Goal: Book appointment/travel/reservation

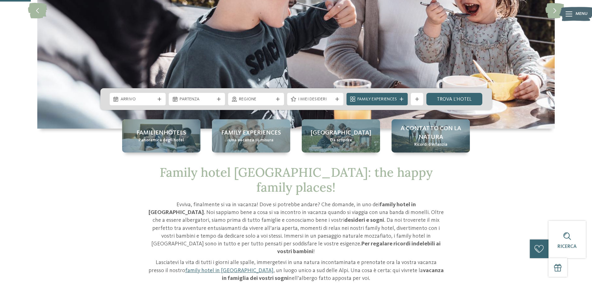
drag, startPoint x: 591, startPoint y: 30, endPoint x: 596, endPoint y: 53, distance: 23.2
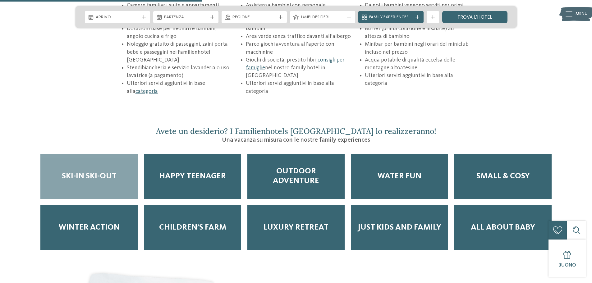
scroll to position [1016, 0]
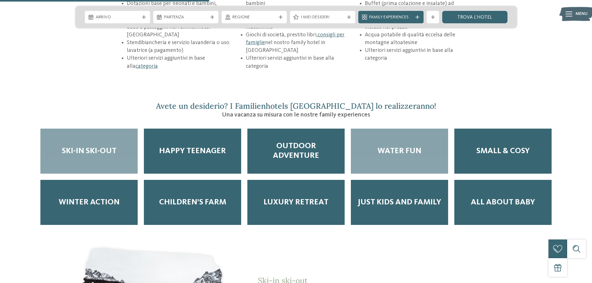
click at [422, 141] on div "Water Fun" at bounding box center [399, 151] width 97 height 45
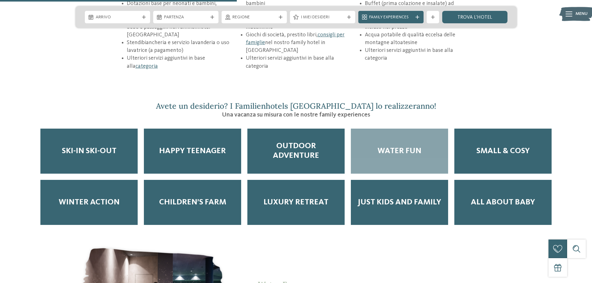
scroll to position [1207, 0]
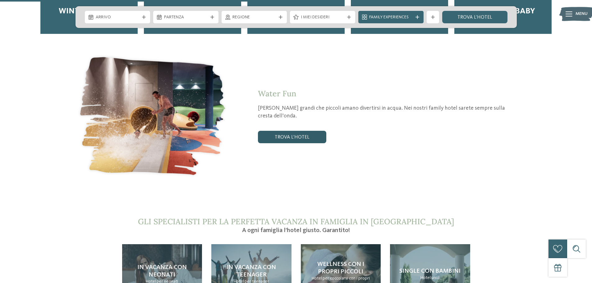
click at [311, 131] on link "trova l’hotel" at bounding box center [292, 137] width 68 height 12
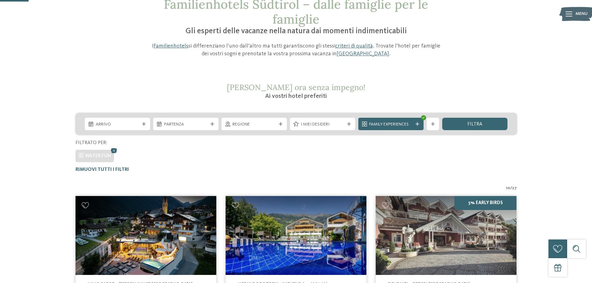
scroll to position [42, 0]
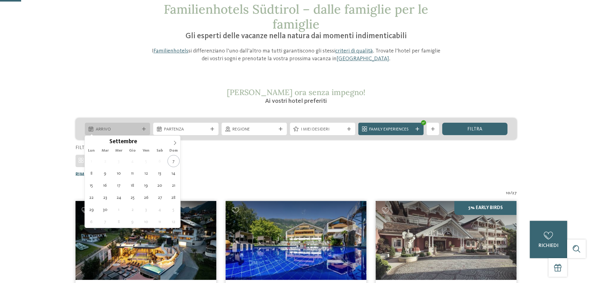
click at [139, 125] on div "Arrivo" at bounding box center [117, 129] width 65 height 12
click at [176, 142] on icon at bounding box center [175, 143] width 4 height 4
type input "****"
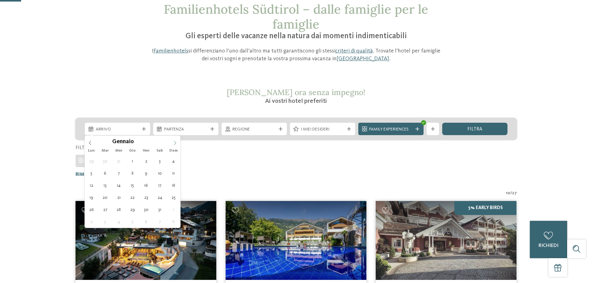
click at [176, 142] on icon at bounding box center [175, 143] width 4 height 4
type div "10.01.2026"
type input "****"
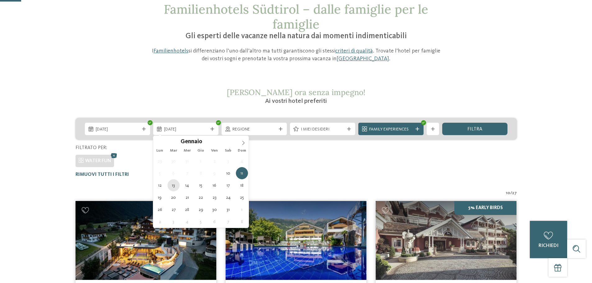
type div "13.01.2026"
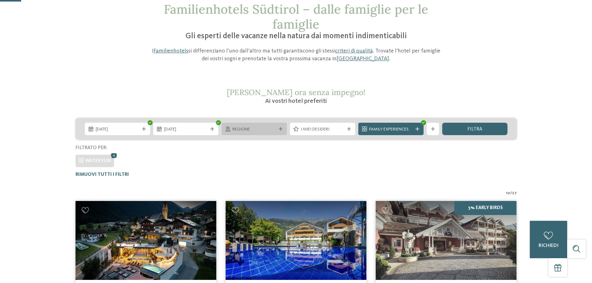
click at [270, 130] on span "Regione" at bounding box center [254, 129] width 44 height 6
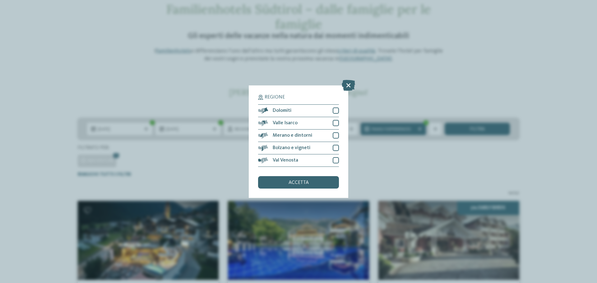
click at [386, 126] on div "Regione Dolomiti" at bounding box center [298, 141] width 597 height 283
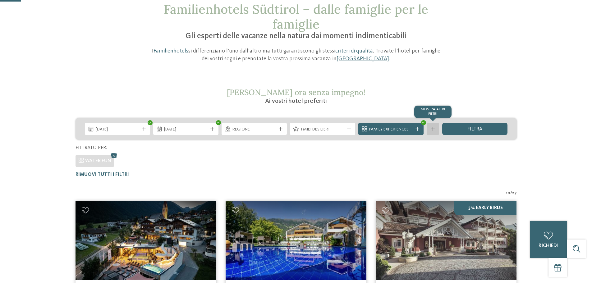
click at [435, 130] on div at bounding box center [433, 129] width 6 height 4
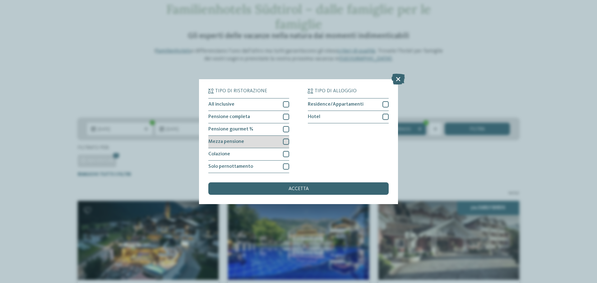
click at [285, 140] on div at bounding box center [286, 142] width 6 height 6
click at [288, 189] on div "accetta" at bounding box center [298, 188] width 180 height 12
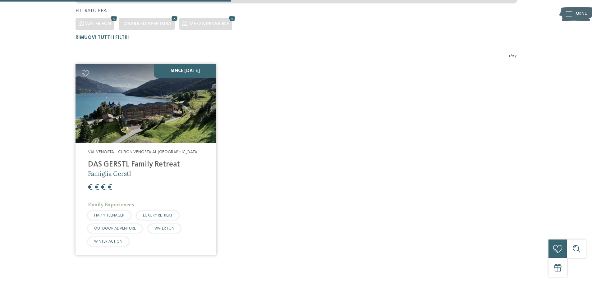
scroll to position [204, 0]
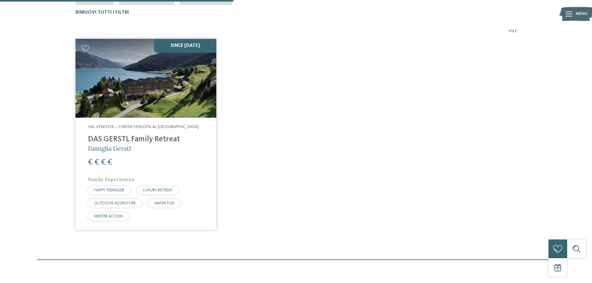
click at [180, 102] on img at bounding box center [146, 78] width 141 height 79
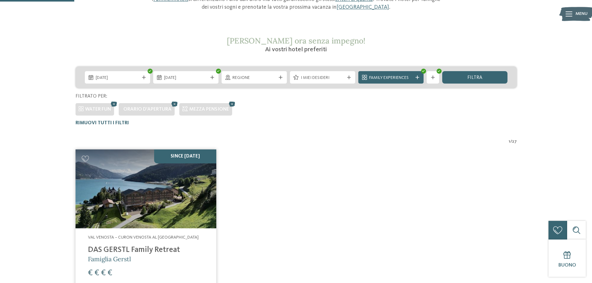
scroll to position [23, 0]
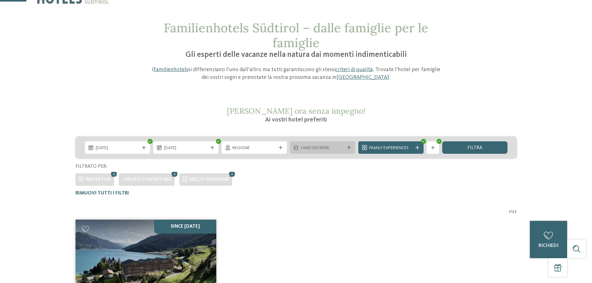
click at [333, 148] on span "I miei desideri" at bounding box center [323, 148] width 44 height 6
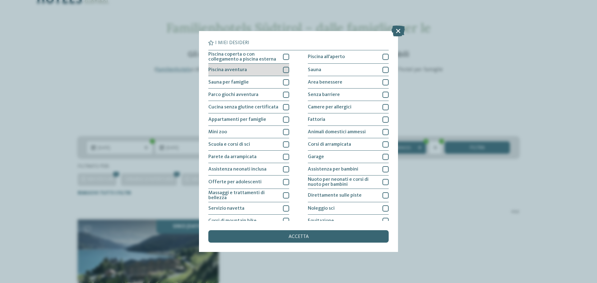
click at [287, 68] on div at bounding box center [286, 70] width 6 height 6
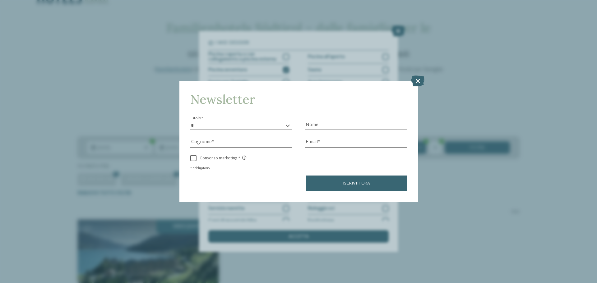
click at [450, 98] on div "Newsletter * ****** ******* ******** ****** Titolo Nome Cognome Fax" at bounding box center [298, 141] width 597 height 283
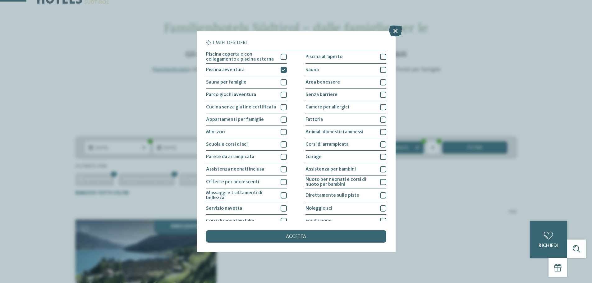
click at [397, 30] on icon at bounding box center [395, 30] width 13 height 11
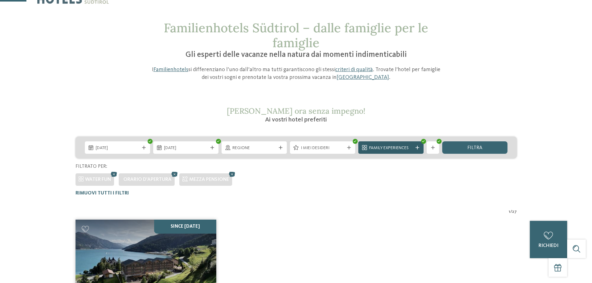
click at [406, 151] on span "Family Experiences" at bounding box center [391, 148] width 44 height 6
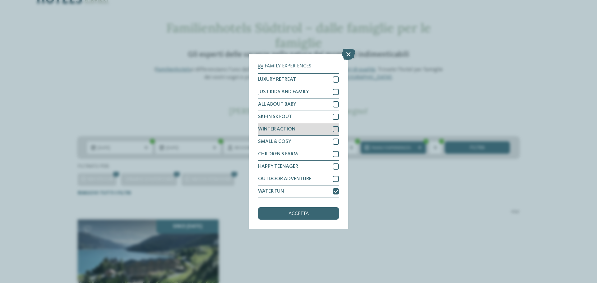
click at [337, 128] on div at bounding box center [336, 129] width 6 height 6
click at [338, 191] on div at bounding box center [336, 191] width 6 height 6
click at [322, 213] on div "accetta" at bounding box center [298, 213] width 81 height 12
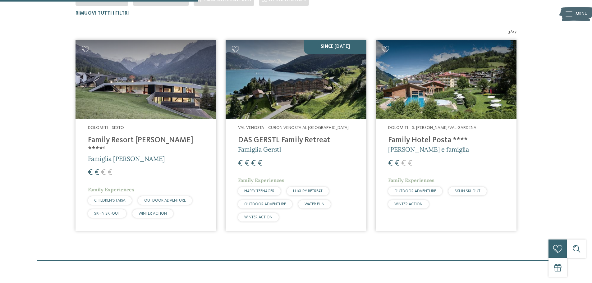
scroll to position [204, 0]
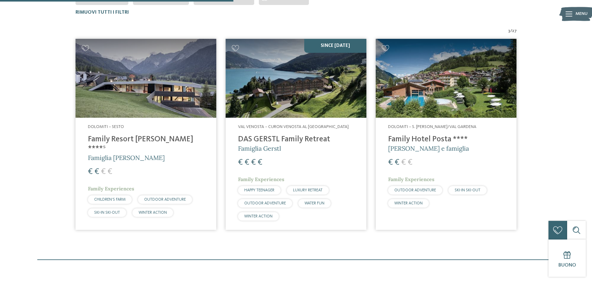
click at [439, 92] on img at bounding box center [446, 78] width 141 height 79
click at [162, 92] on img at bounding box center [146, 78] width 141 height 79
